Goal: Obtain resource: Download file/media

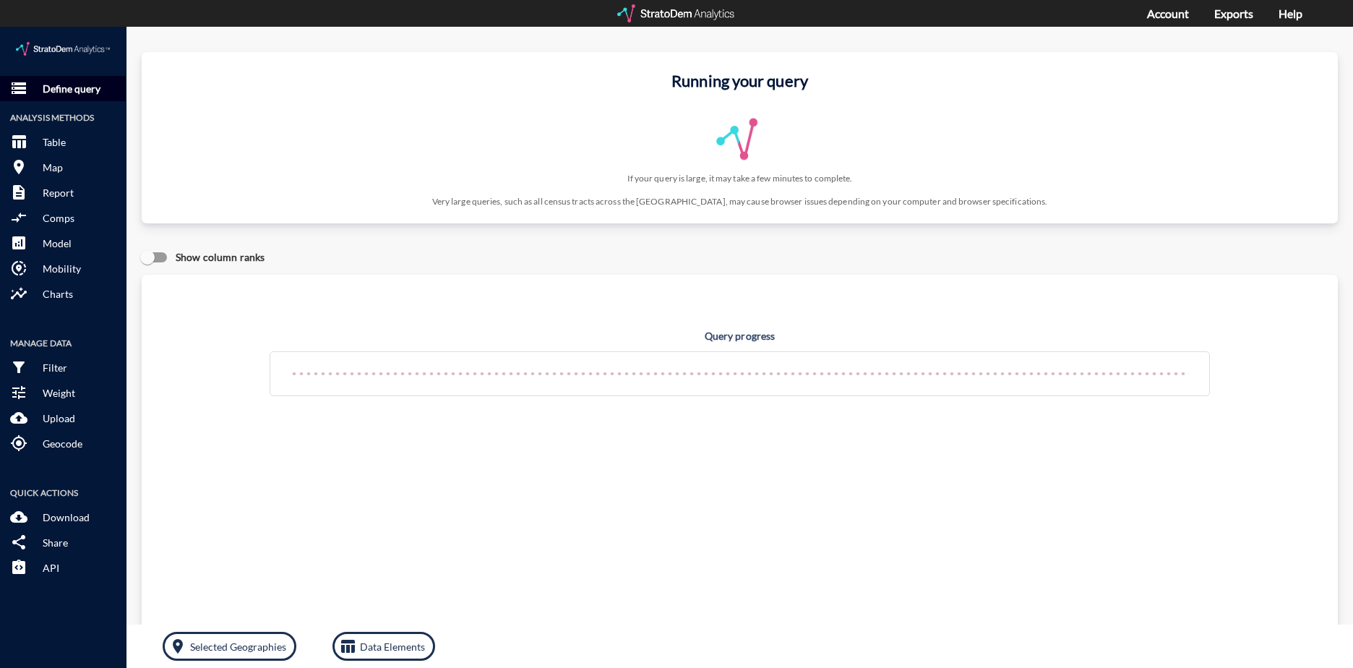
click p "Define query"
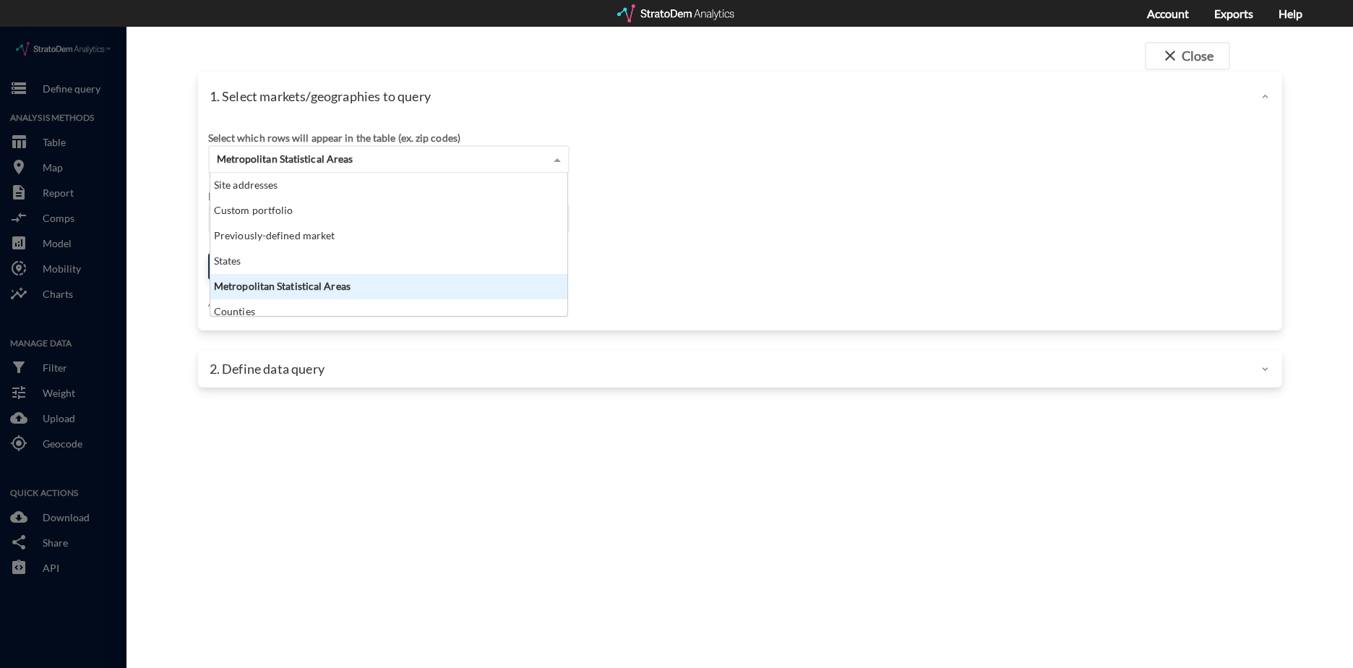
click div "Metropolitan Statistical Areas"
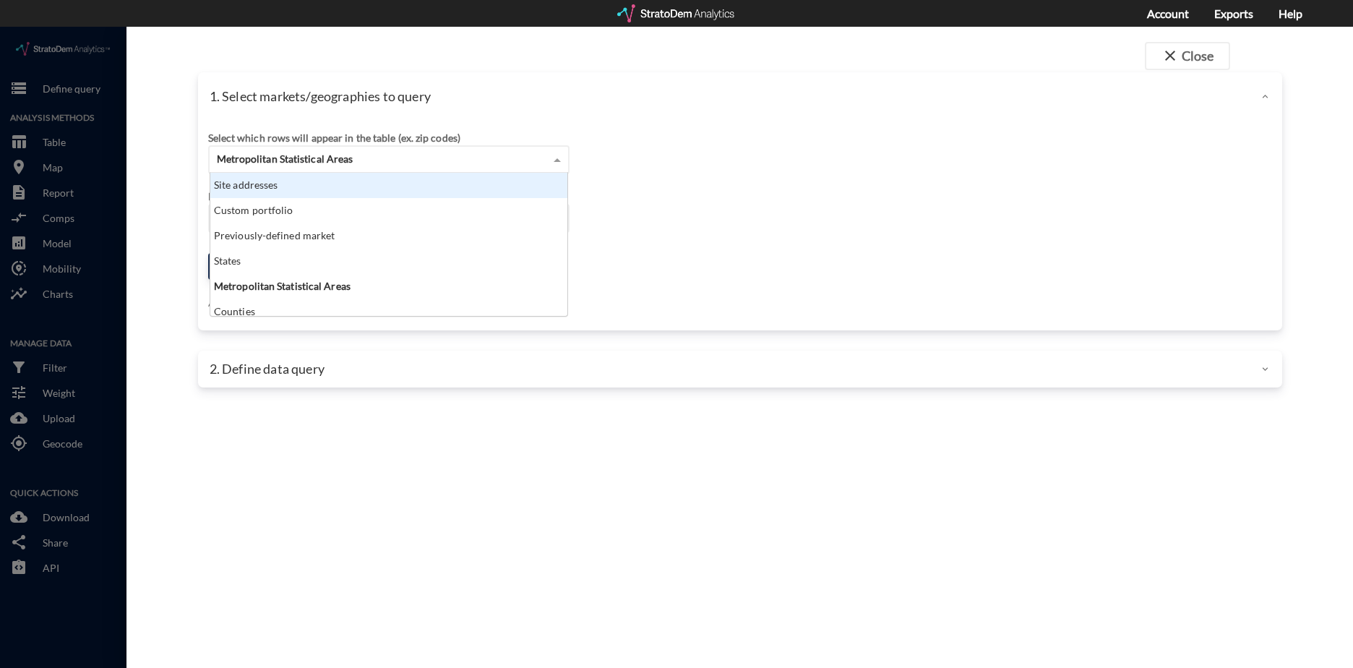
click div "Site addresses"
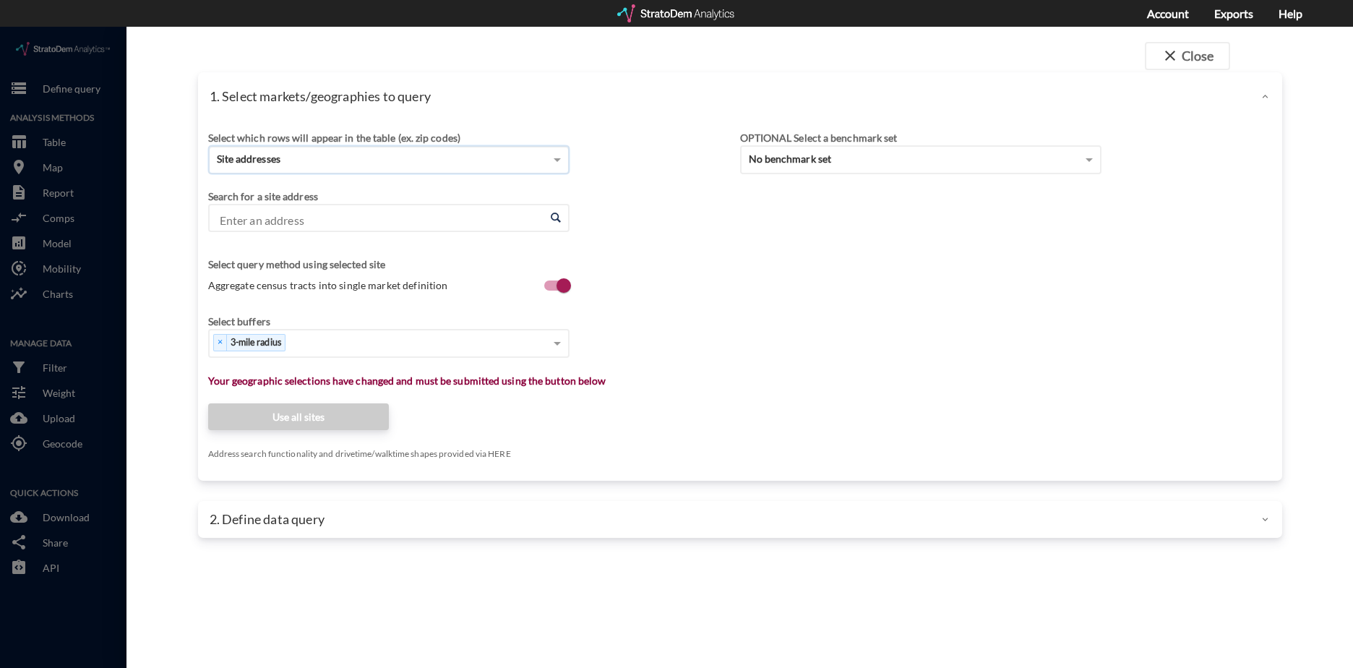
click input "Enter an address"
paste input "13650 Heathcote Blvd, Gainesville, VA 20155"
click li "13650 Heathcote Blvd, Gainesville, Virginia"
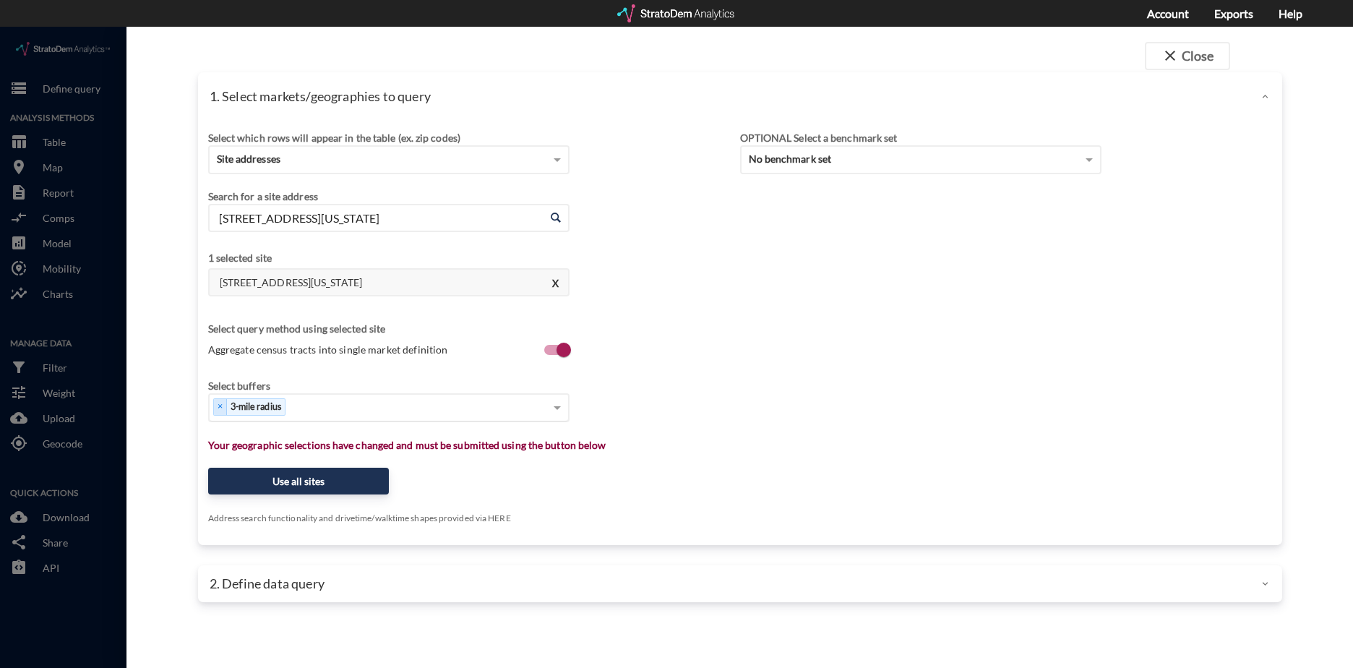
type input "13650 Heathcote Blvd, Gainesville, Virginia"
click div "Select..."
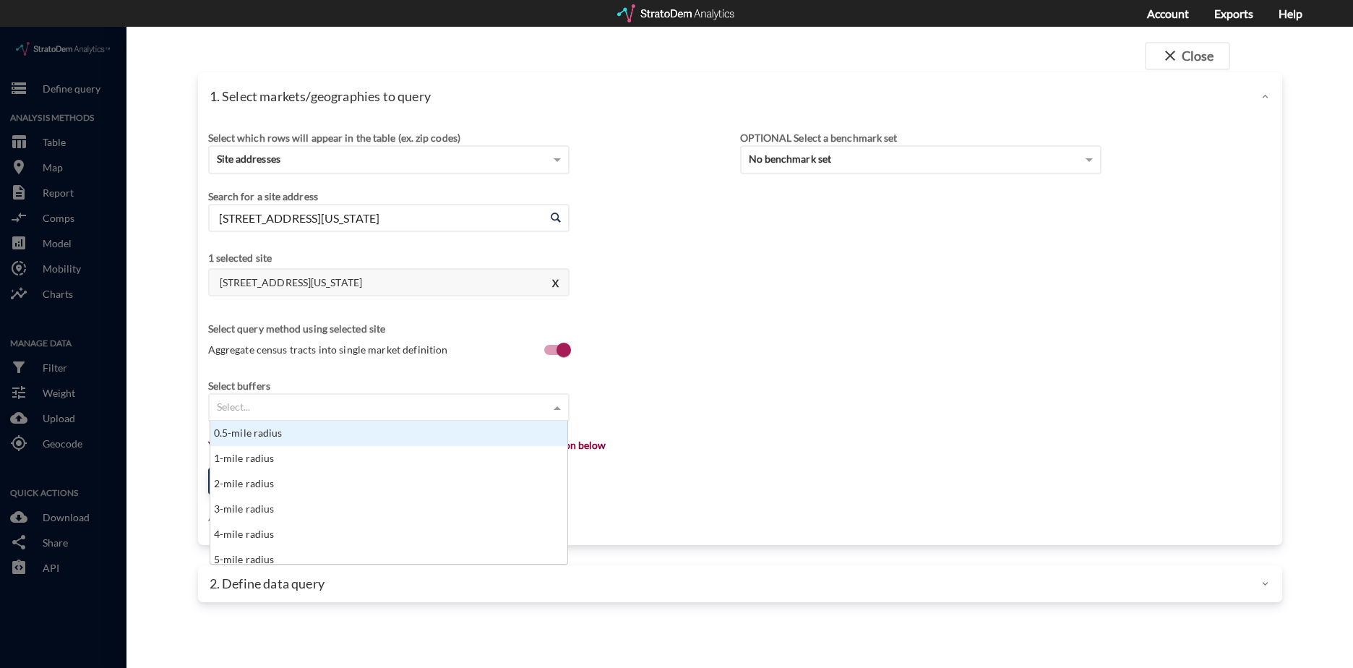
scroll to position [12, 9]
type input "8"
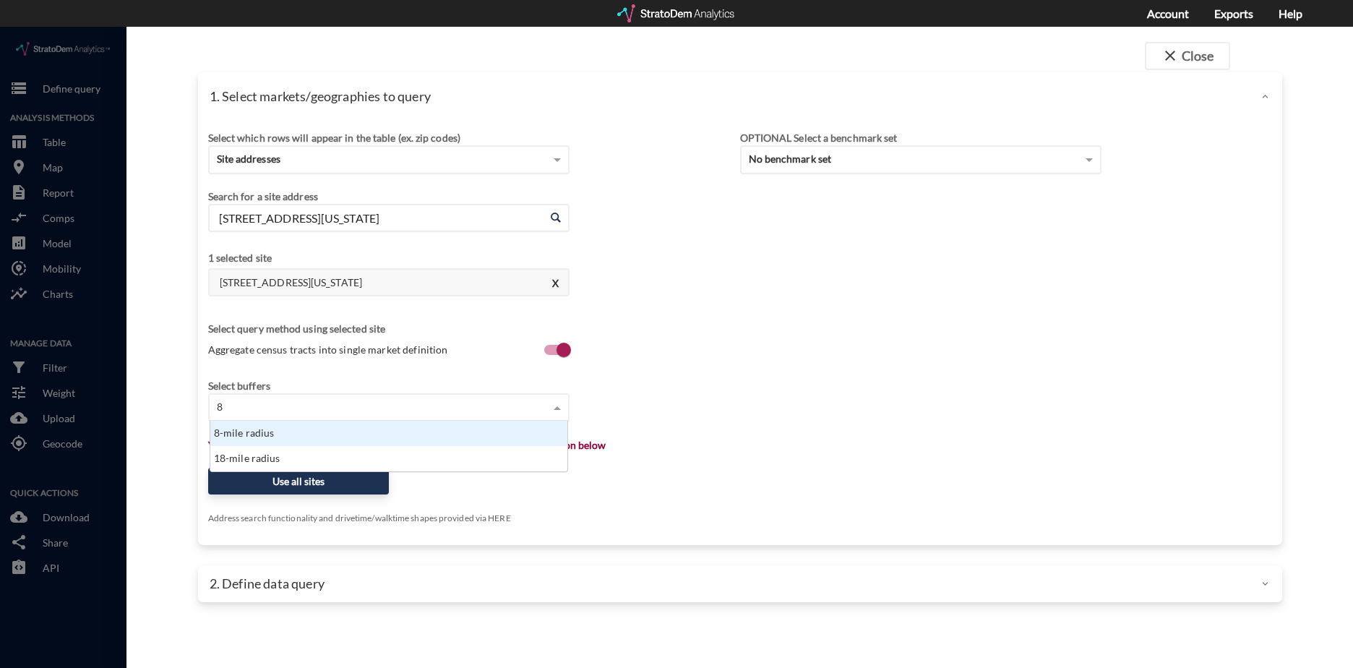
scroll to position [40, 348]
click div "8-mile radius"
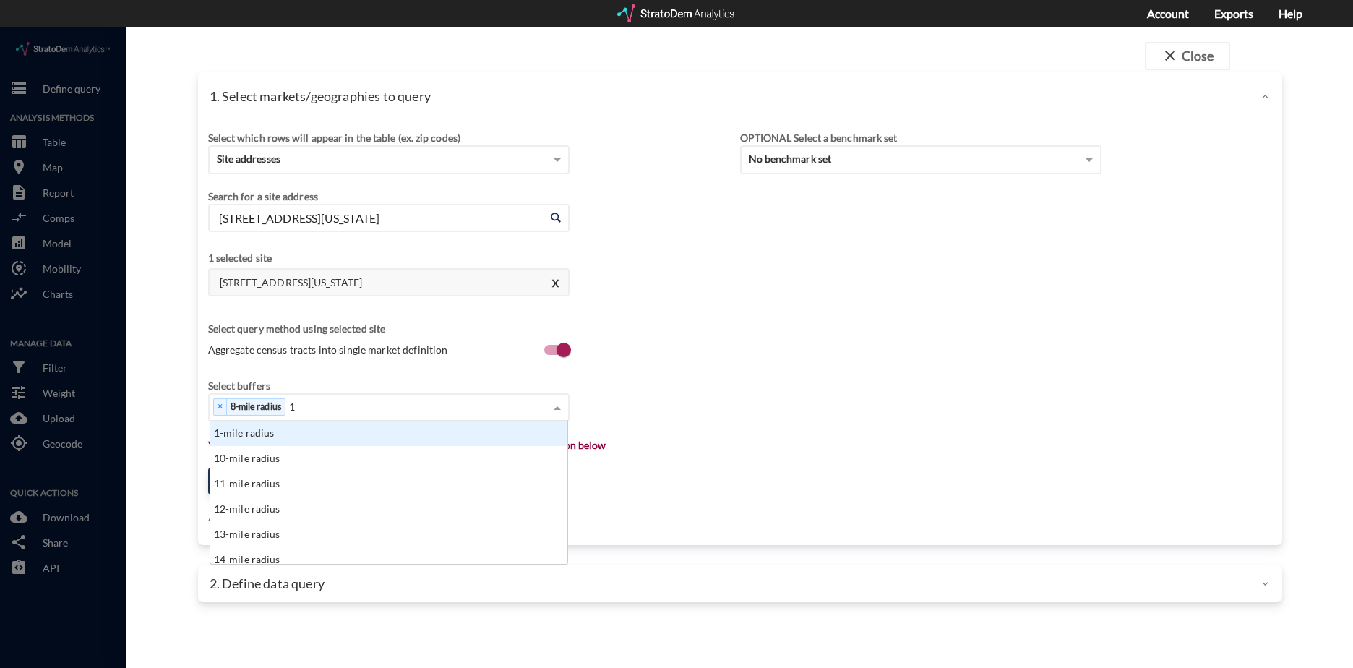
type input "12"
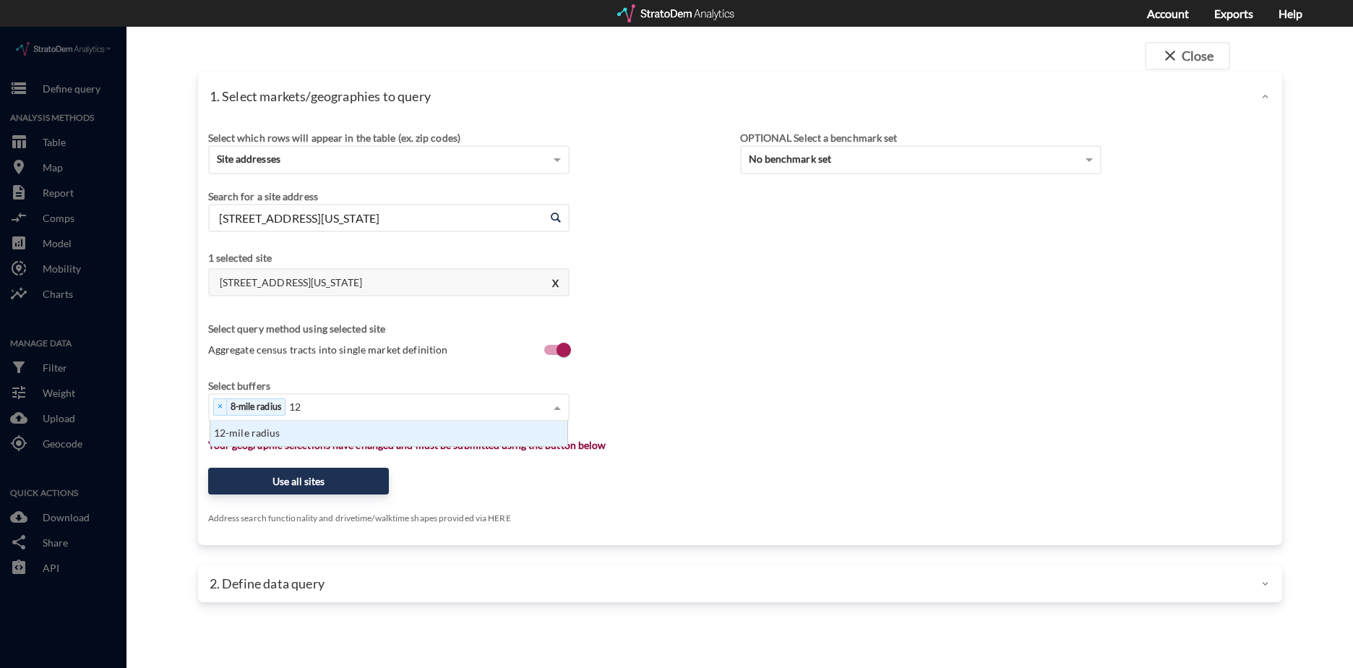
click div "12-mile radius"
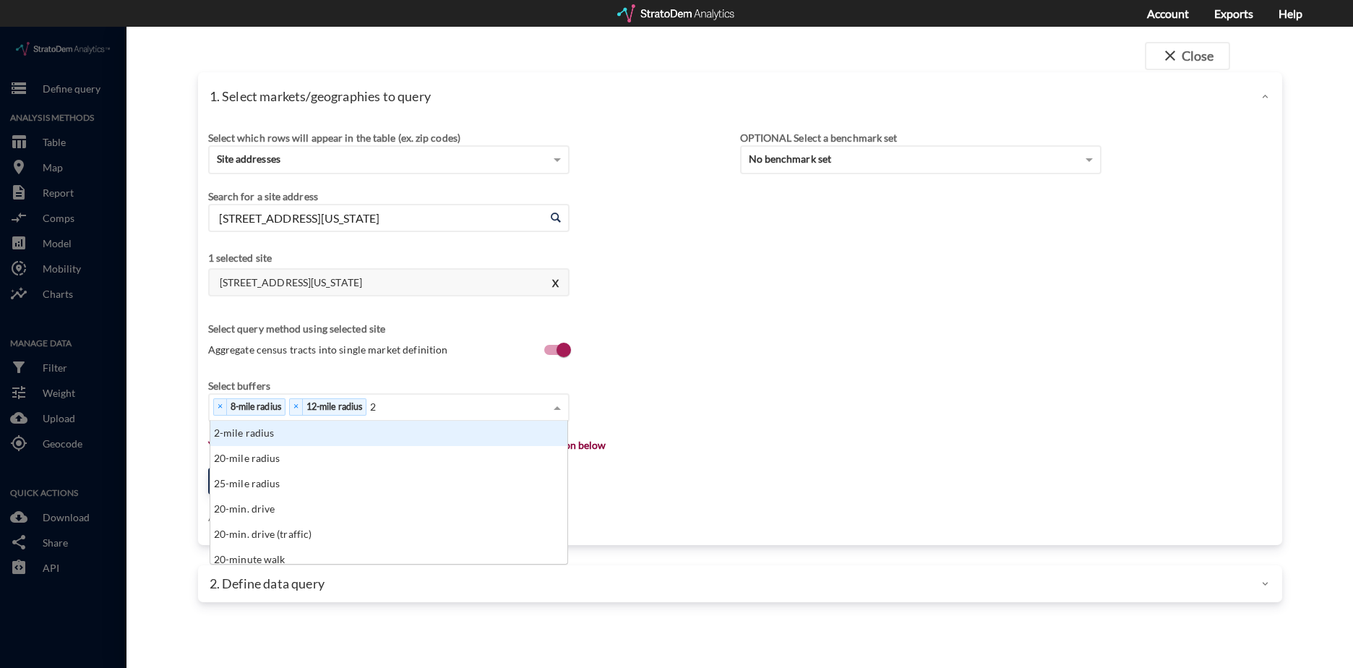
scroll to position [132, 348]
type input "20"
click div "20-mile radius"
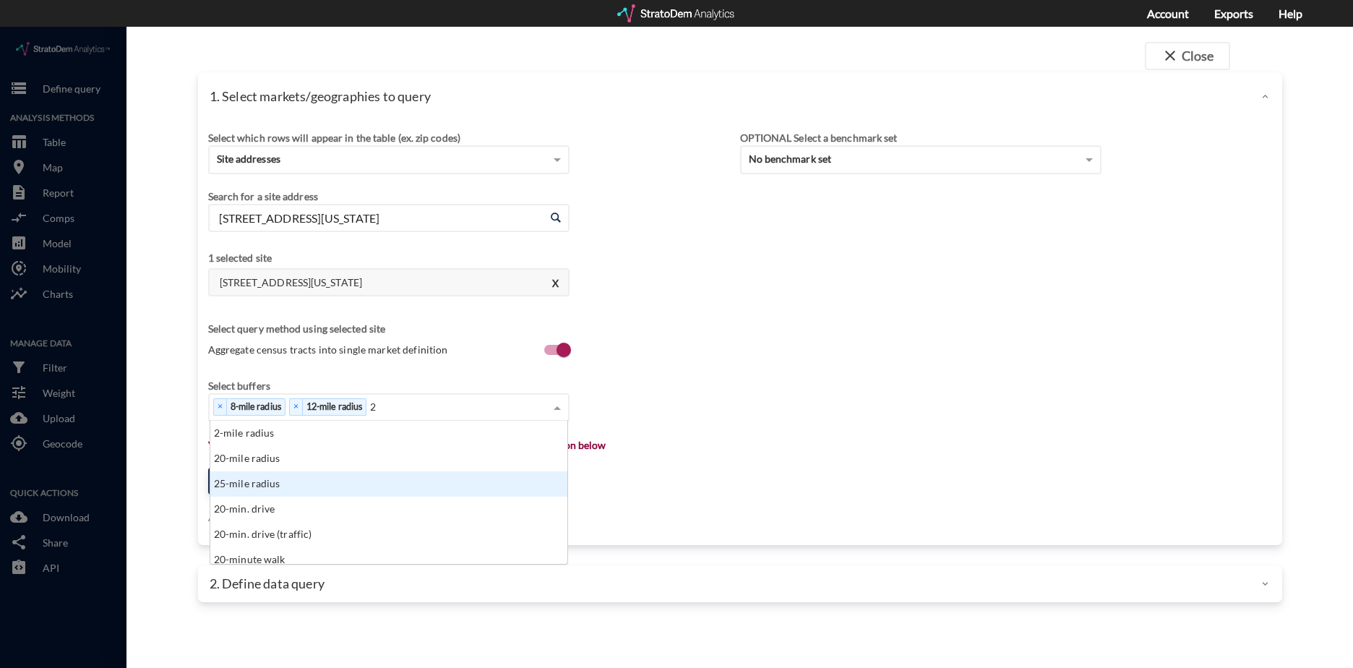
type input "25"
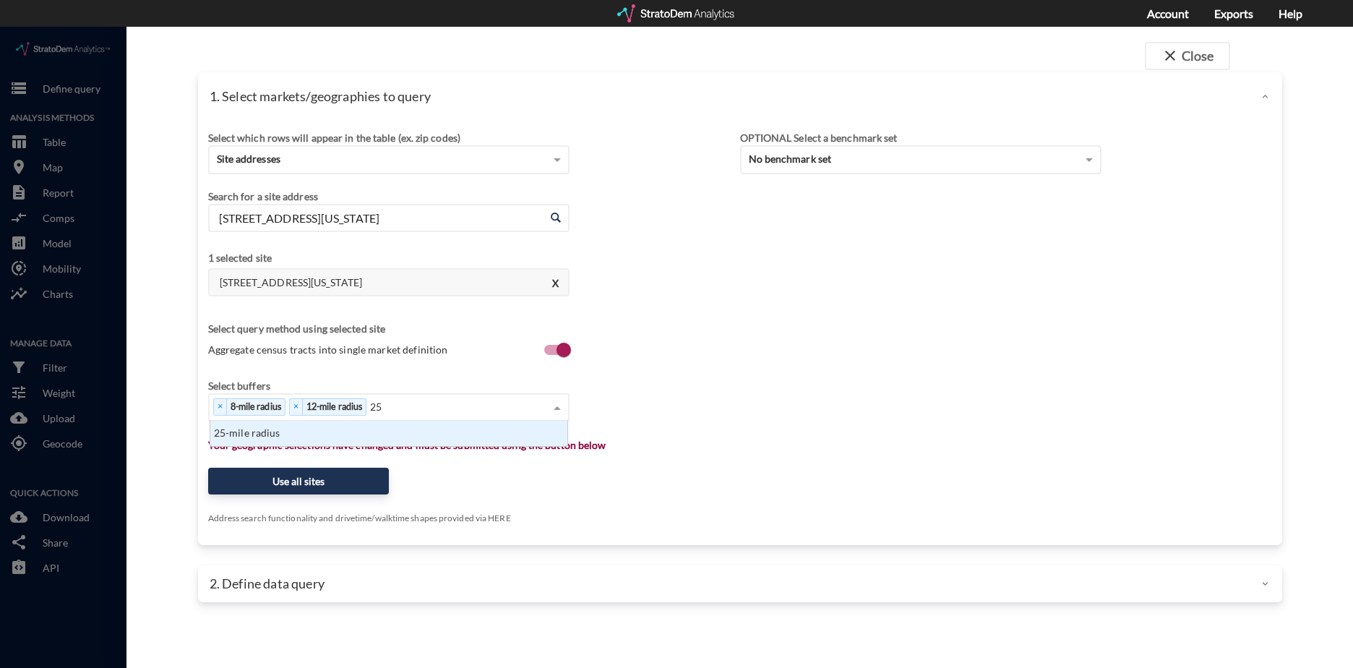
click div "25-mile radius"
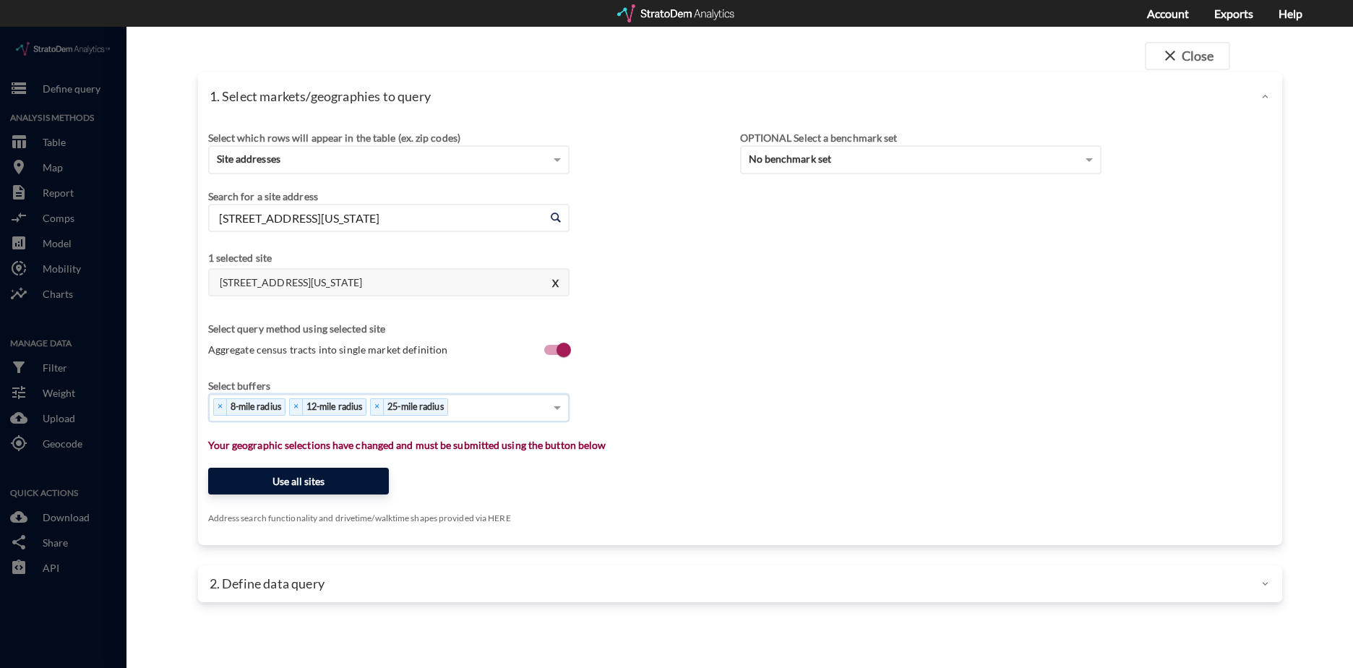
click button "Use all sites"
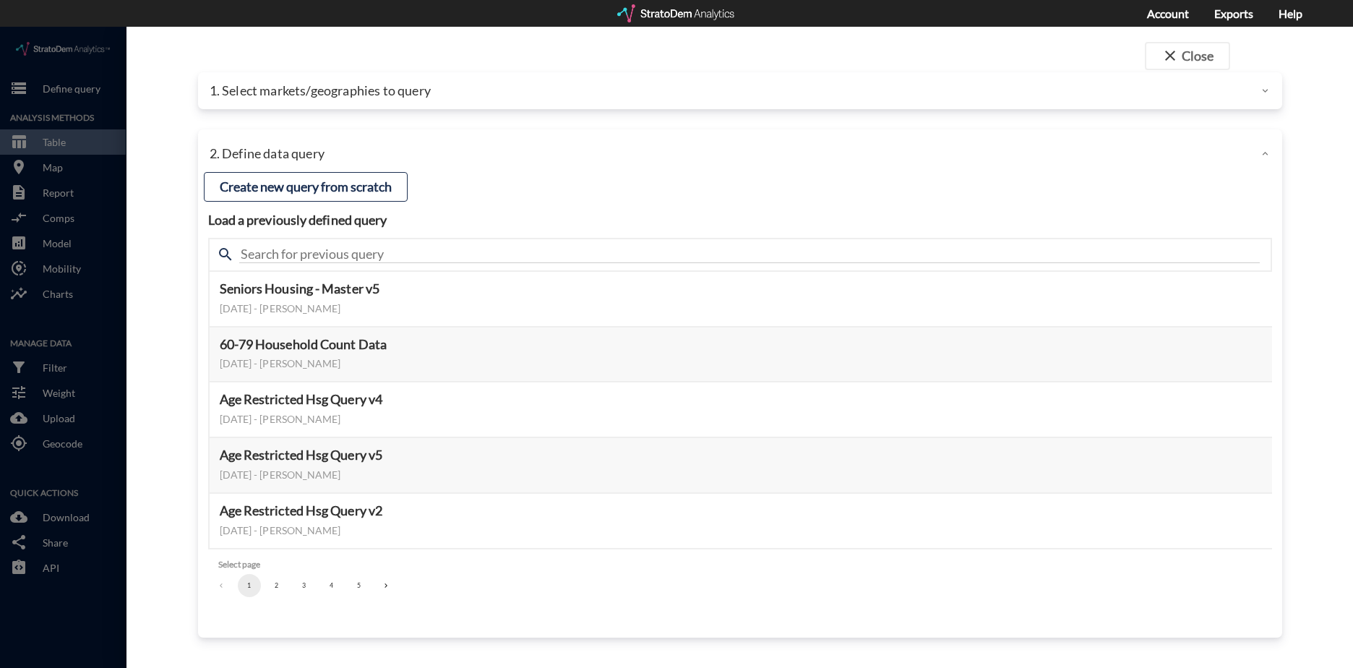
click button "3"
click button "2"
click button "1"
click button "2"
click button "3"
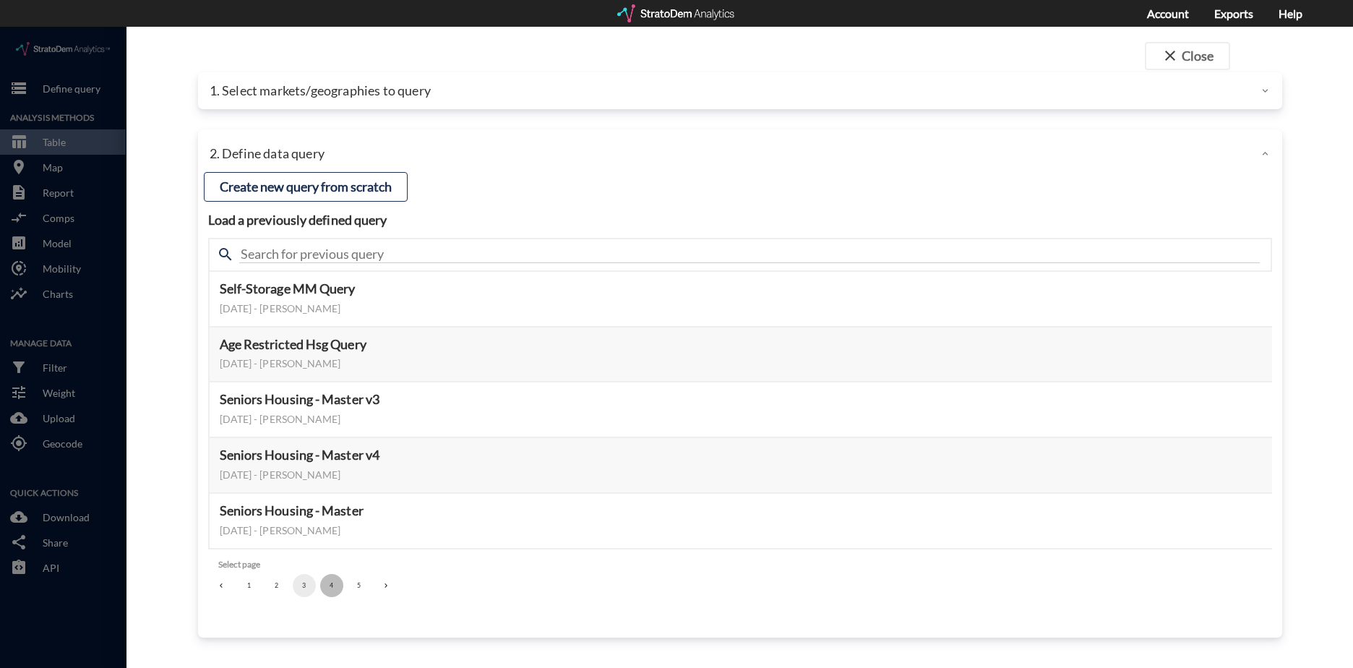
click button "4"
click button "5"
click li "3"
click button "3"
click button "Select this query"
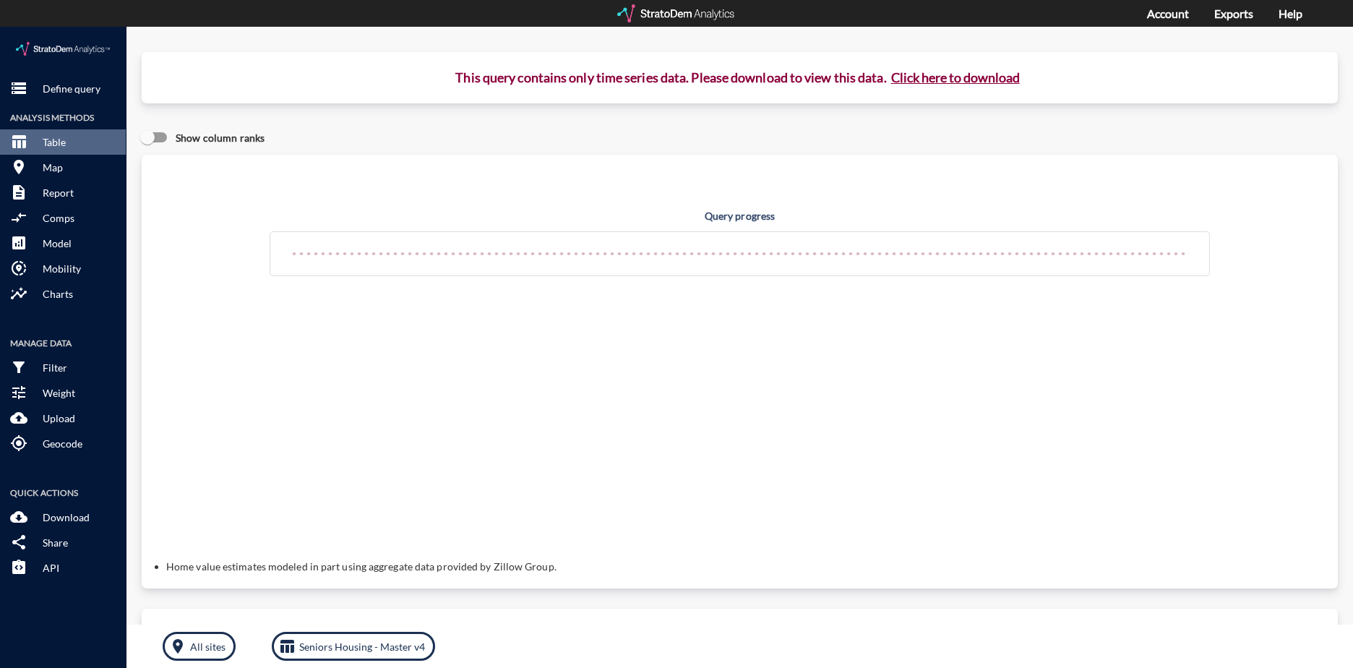
click button "Click here to download"
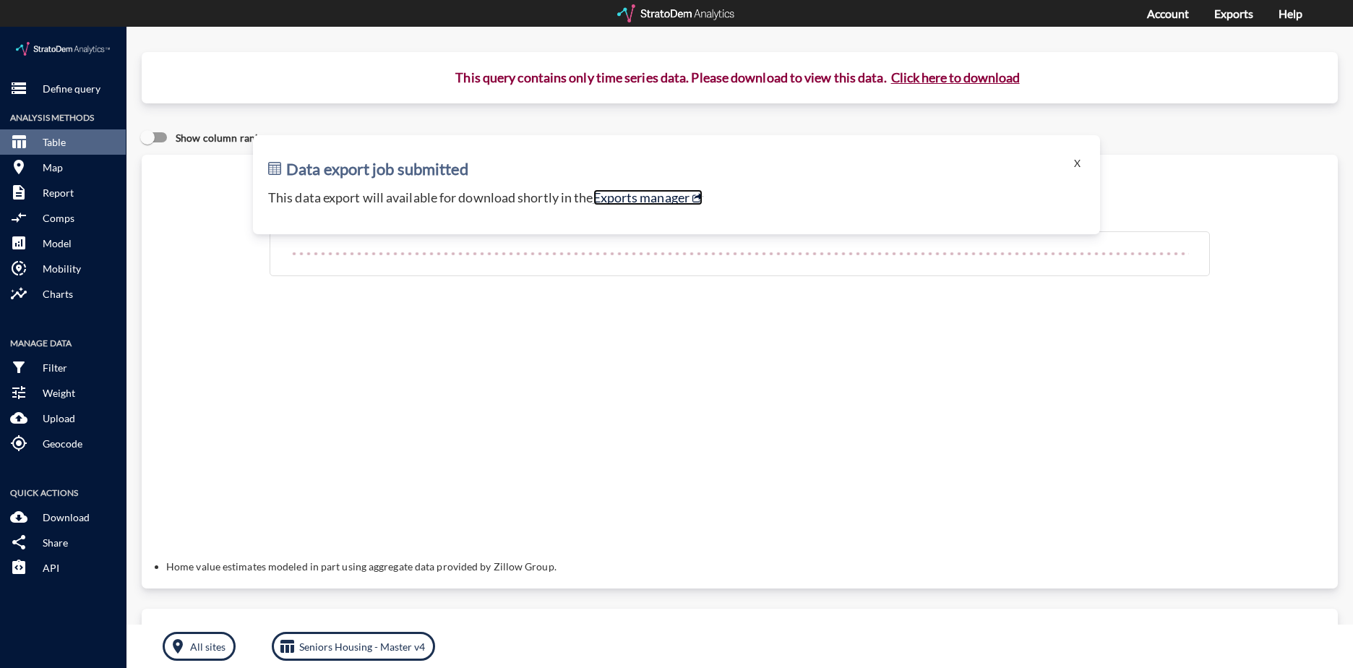
click link "Exports manager"
click button "Click here to download"
click link "Exports manager"
click p "Define query"
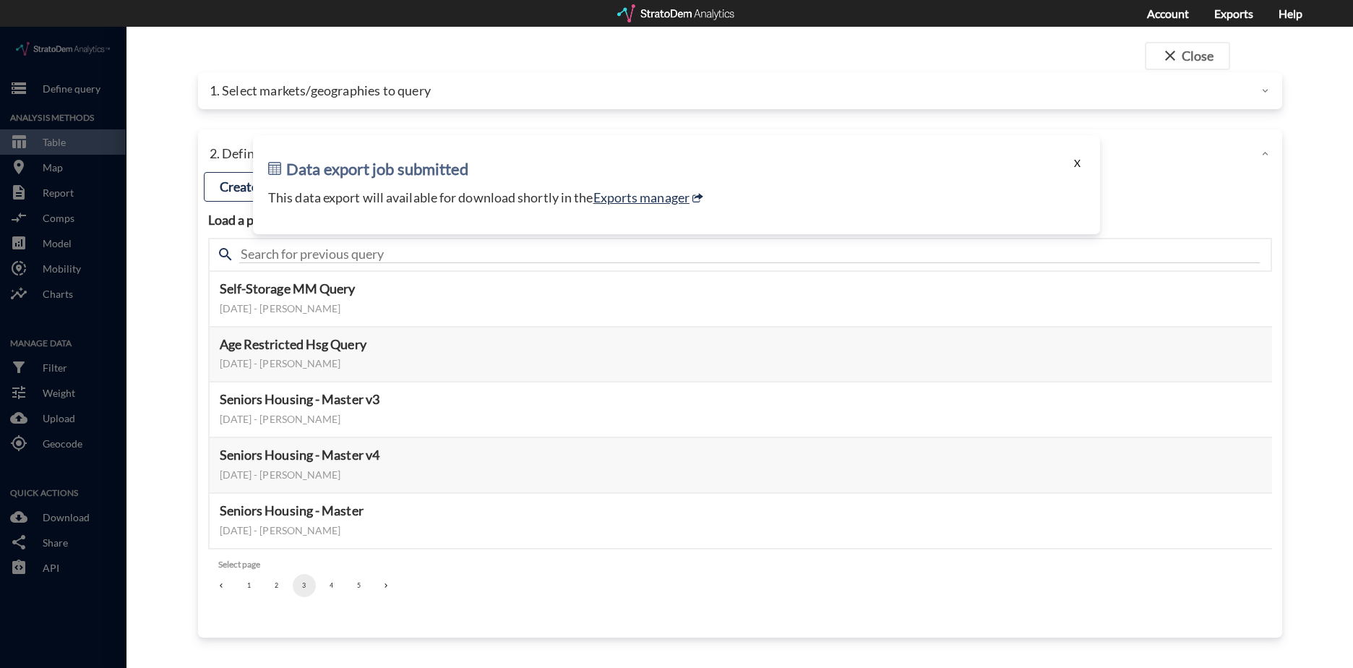
click button "X"
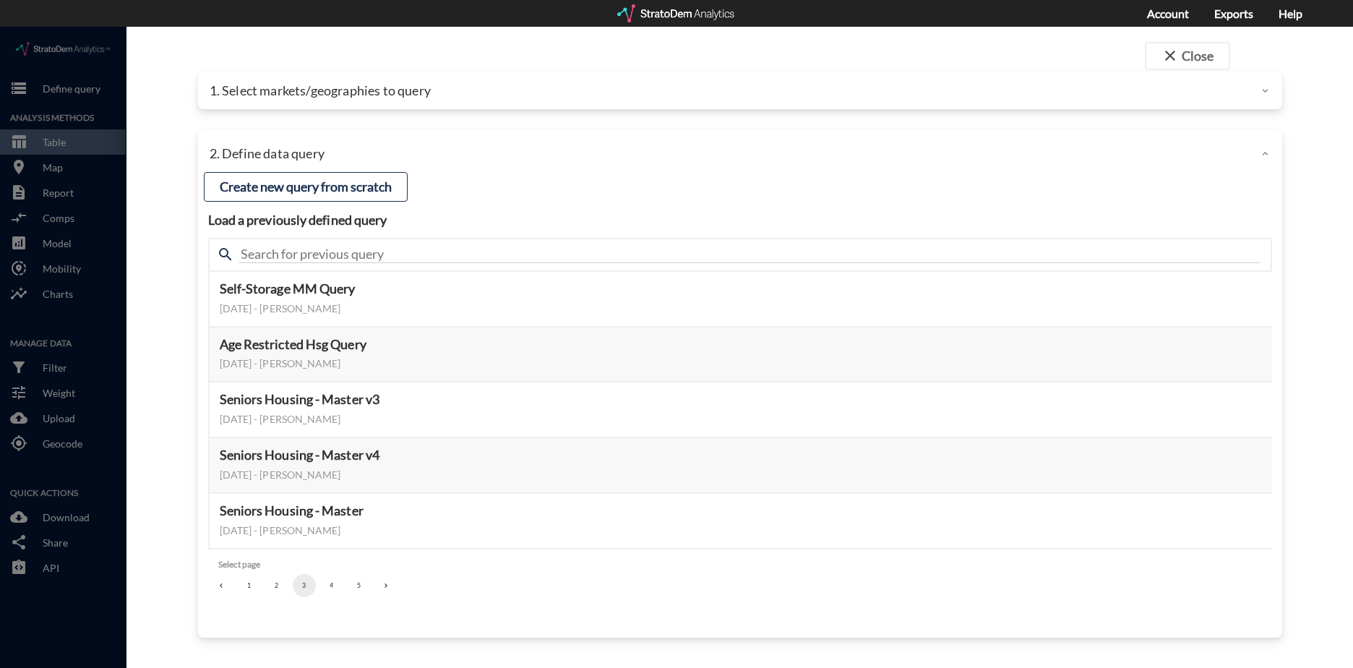
click p "1. Select markets/geographies to query"
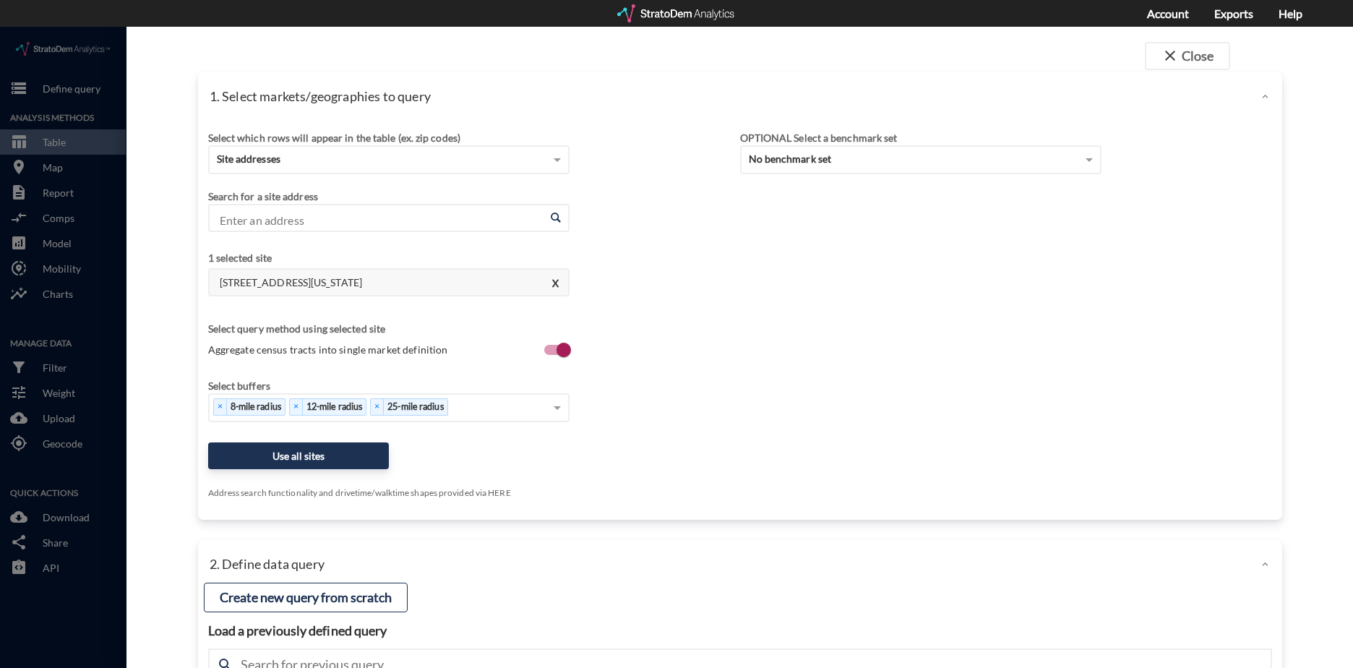
click div "1. Select markets/geographies to query"
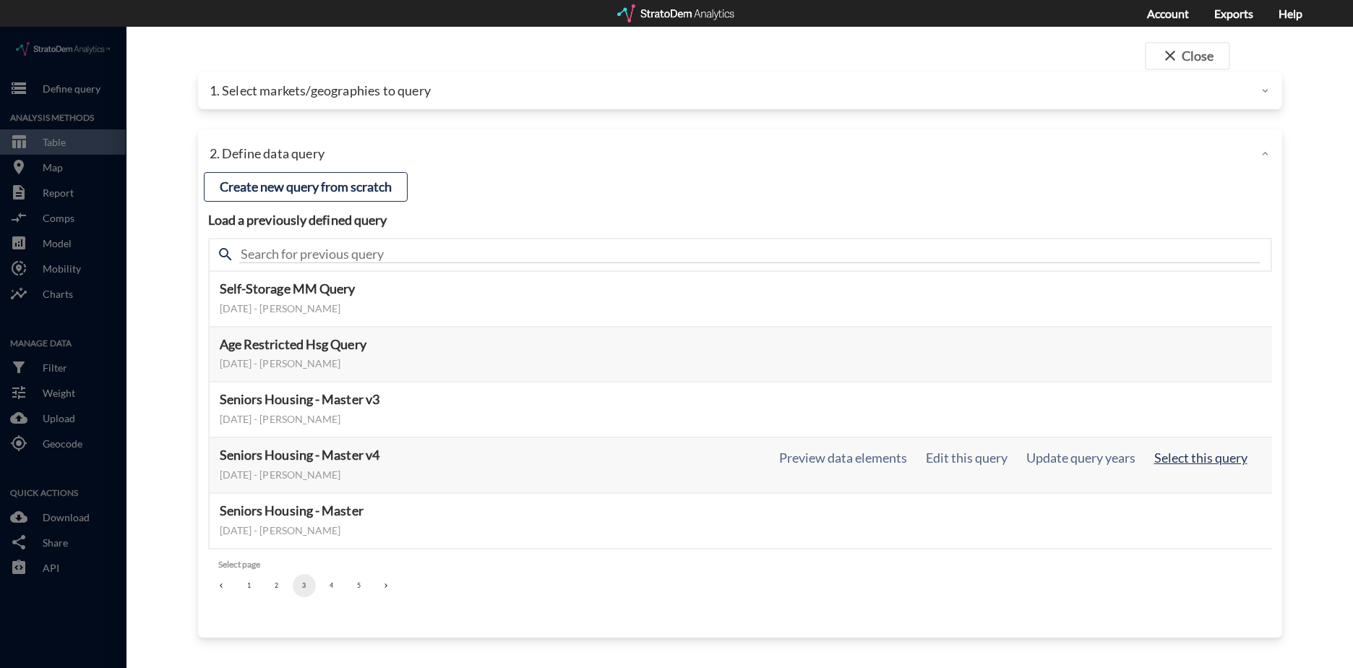
click button "Select this query"
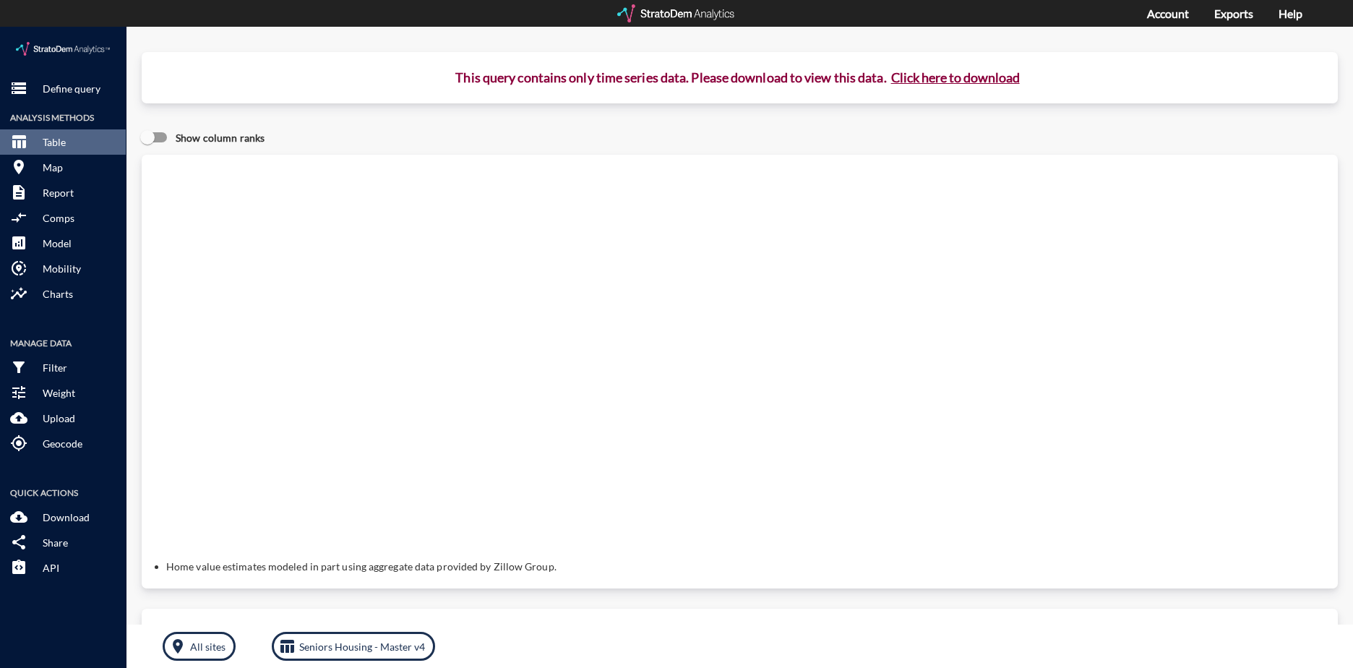
click button "Click here to download"
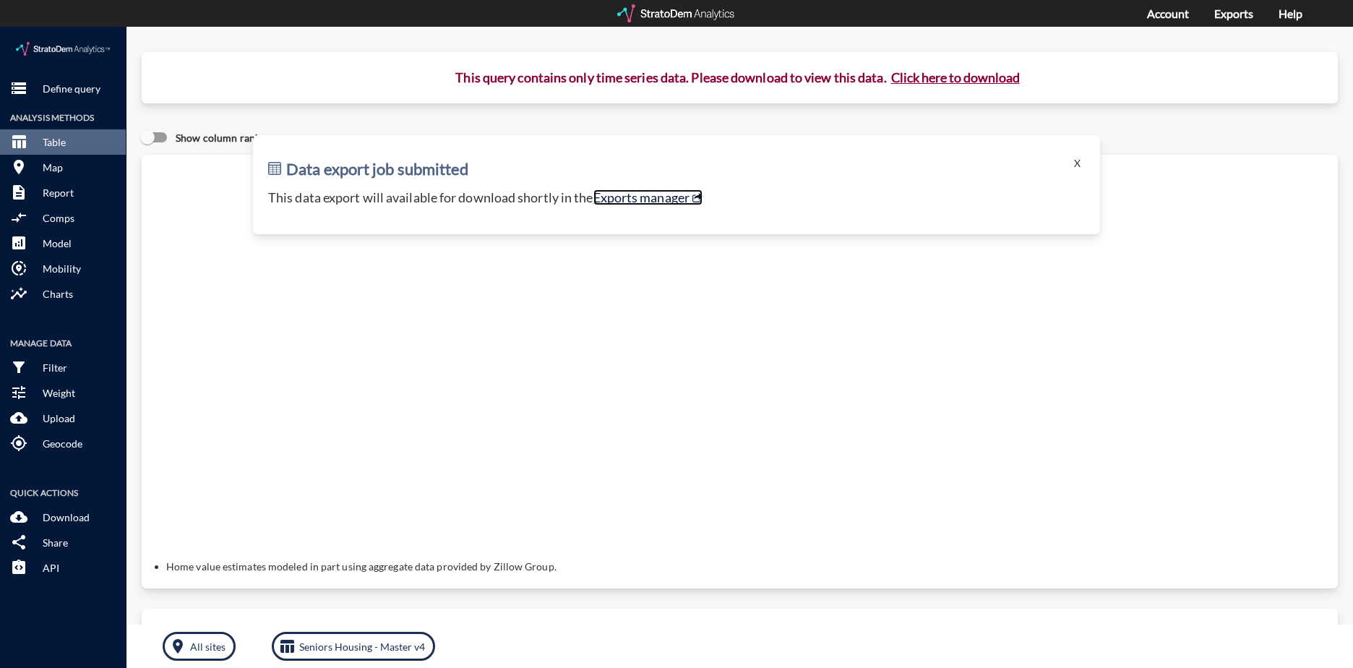
click link "Exports manager"
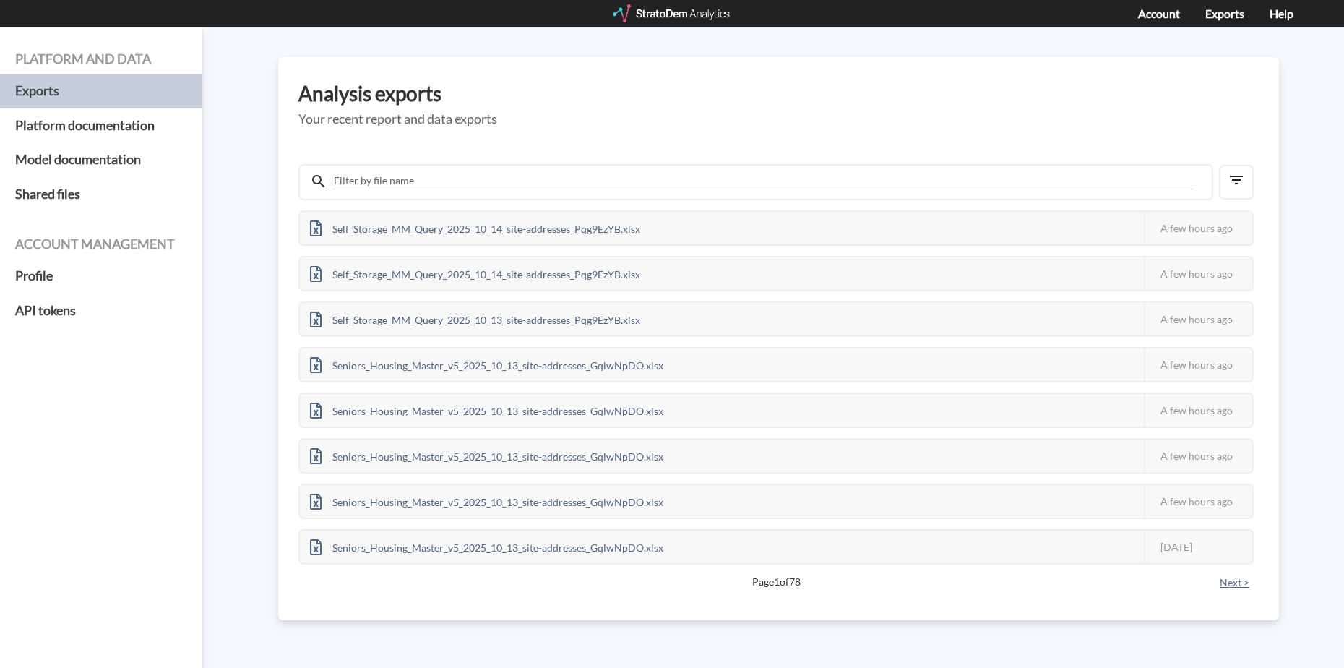
click at [1240, 584] on button "Next >" at bounding box center [1234, 582] width 38 height 16
click at [1235, 583] on button "Next >" at bounding box center [1234, 582] width 38 height 16
click at [1245, 585] on button "Next >" at bounding box center [1234, 582] width 38 height 16
click at [1243, 585] on button "Next >" at bounding box center [1234, 582] width 38 height 16
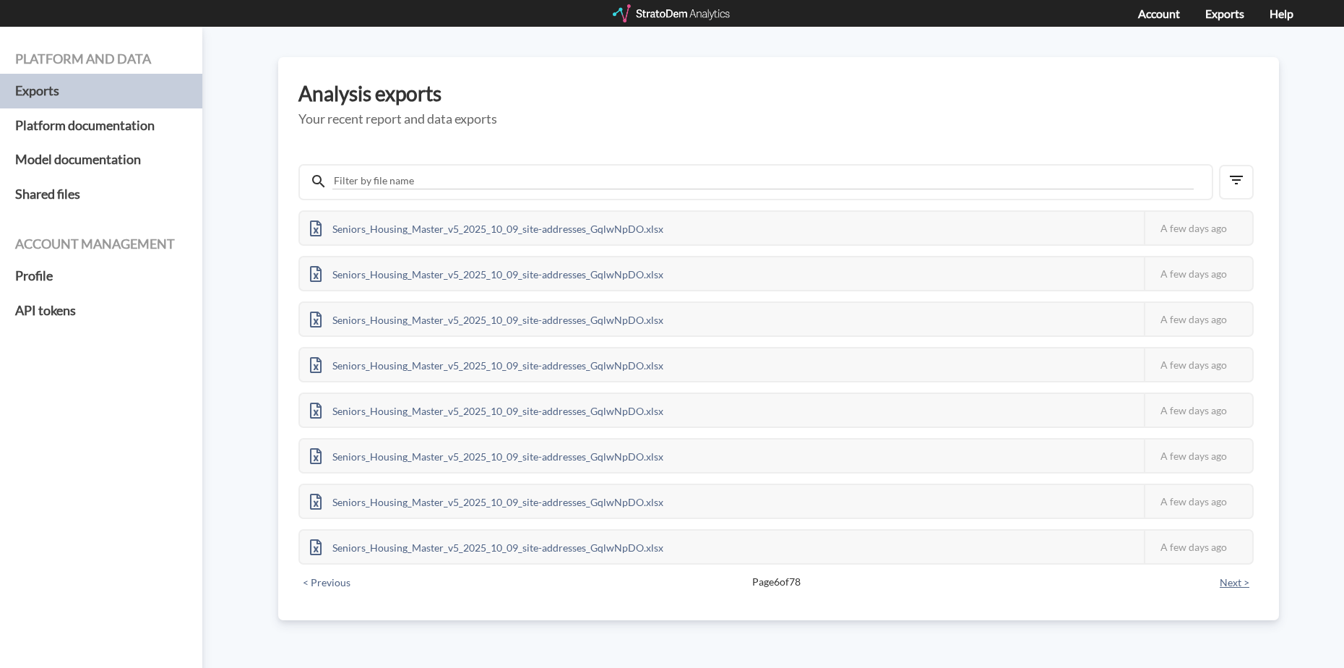
click at [1243, 585] on button "Next >" at bounding box center [1234, 582] width 38 height 16
click at [337, 580] on button "< Previous" at bounding box center [326, 582] width 56 height 16
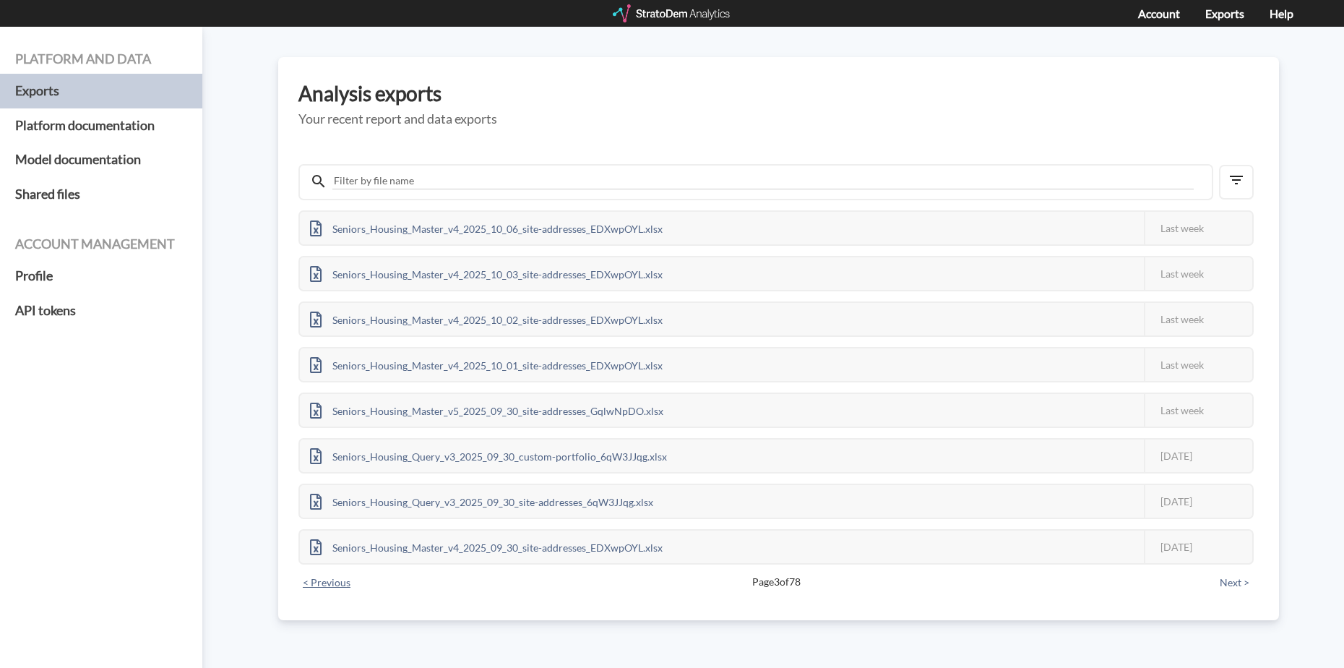
click at [337, 580] on button "< Previous" at bounding box center [326, 582] width 56 height 16
click at [336, 580] on div "Self_Storage_MM_Query_2025_10_14_site-addresses_Pqg9EzYB.xlsx This job failed T…" at bounding box center [778, 374] width 960 height 441
click at [335, 580] on div "Self_Storage_MM_Query_2025_10_14_site-addresses_Pqg9EzYB.xlsx This job failed T…" at bounding box center [778, 374] width 960 height 441
drag, startPoint x: 335, startPoint y: 580, endPoint x: 235, endPoint y: 527, distance: 113.1
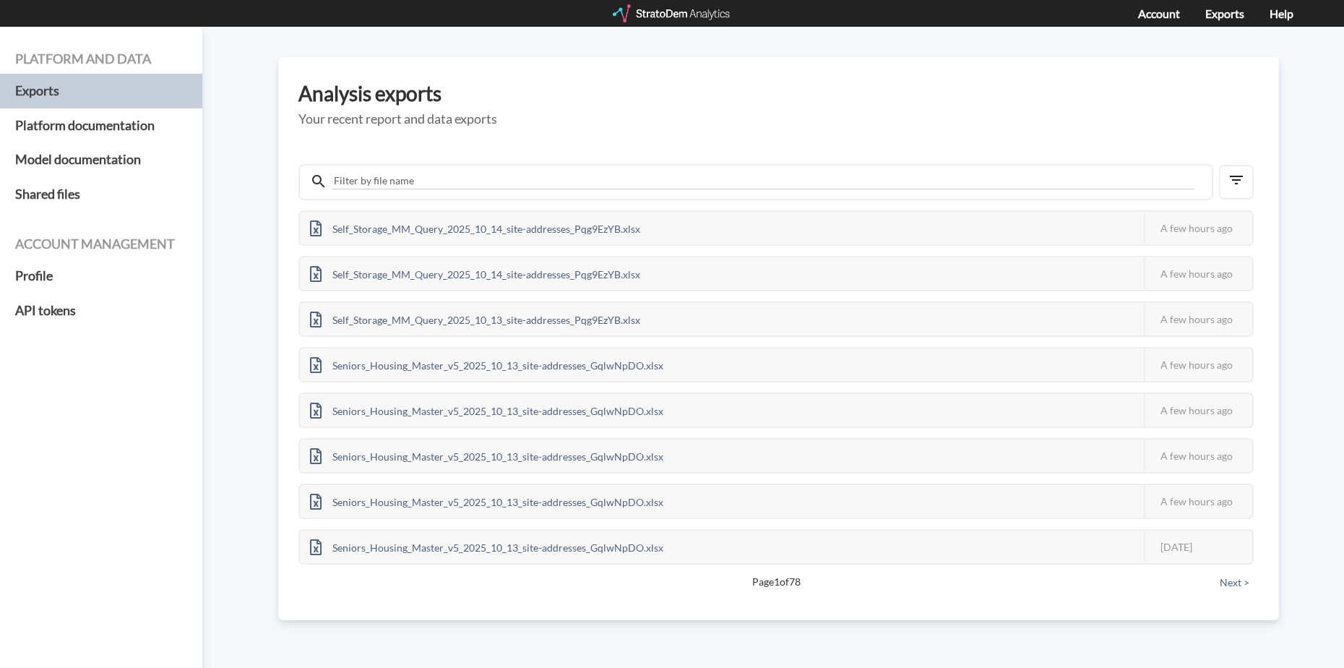
click at [235, 527] on div "Platform and data Exports Platform documentation Model documentation Shared fil…" at bounding box center [672, 347] width 1344 height 641
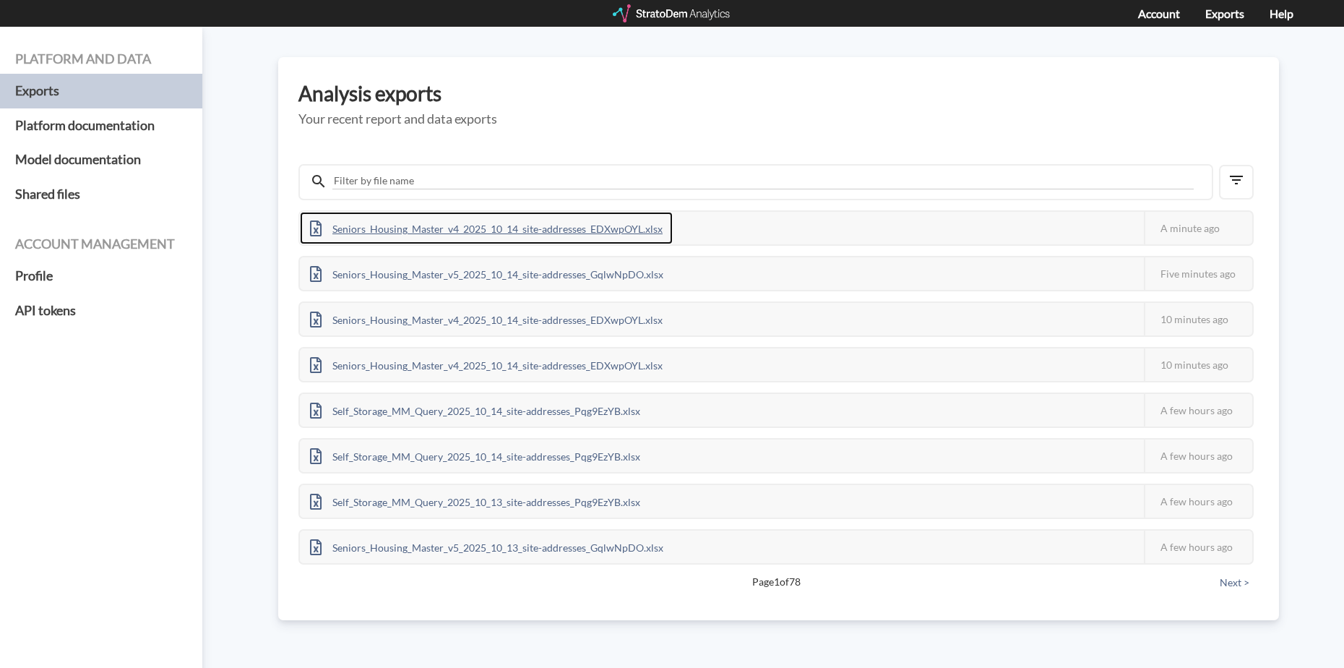
click at [609, 229] on div "Seniors_Housing_Master_v4_2025_10_14_site-addresses_EDXwpOYL.xlsx" at bounding box center [486, 228] width 373 height 33
